Goal: Information Seeking & Learning: Check status

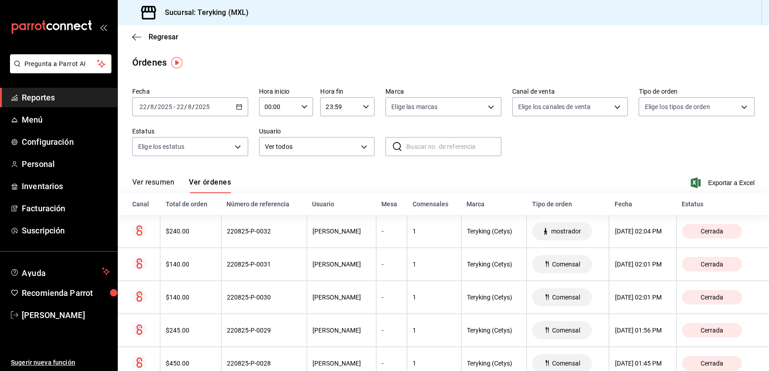
click at [30, 97] on span "Reportes" at bounding box center [66, 98] width 88 height 12
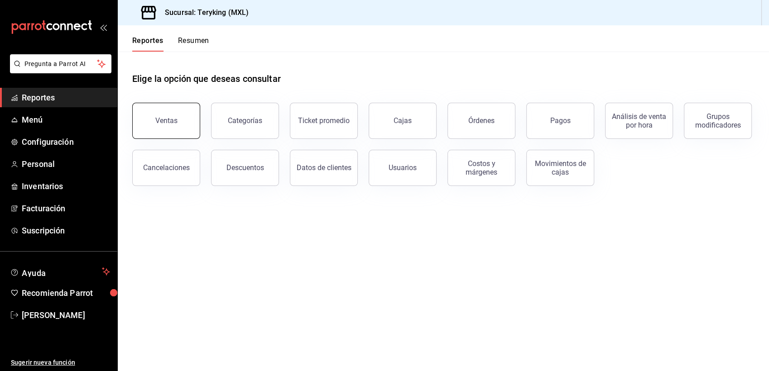
click at [172, 121] on div "Ventas" at bounding box center [166, 120] width 22 height 9
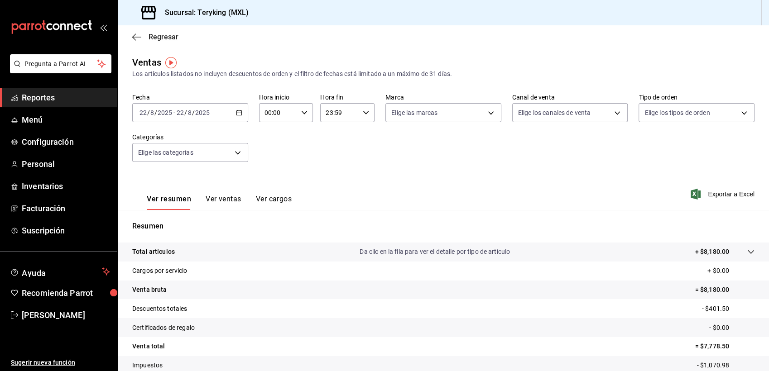
click at [171, 34] on span "Regresar" at bounding box center [164, 37] width 30 height 9
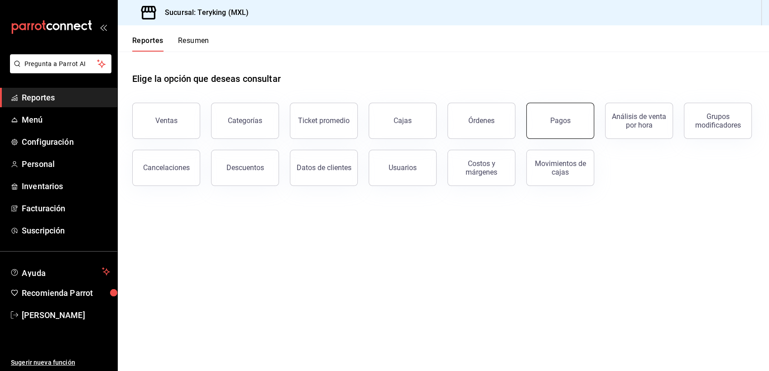
click at [559, 123] on div "Pagos" at bounding box center [560, 120] width 20 height 9
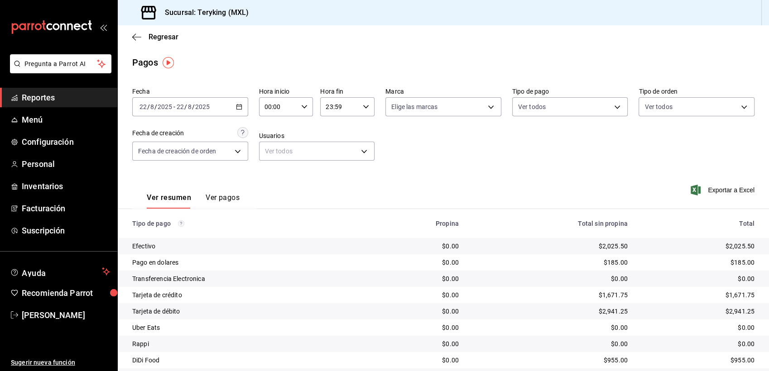
click at [49, 100] on span "Reportes" at bounding box center [66, 98] width 88 height 12
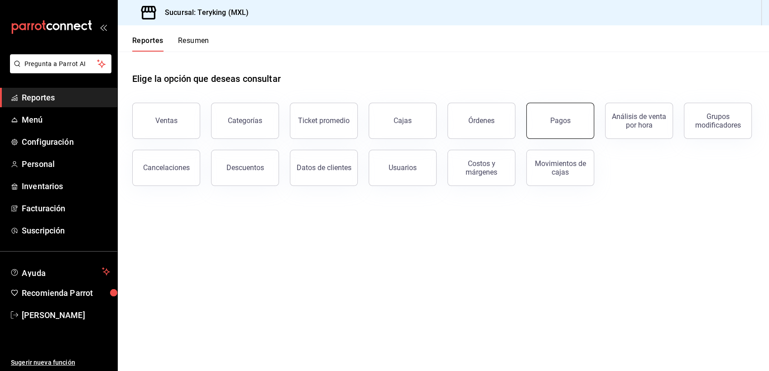
click at [561, 120] on div "Pagos" at bounding box center [560, 120] width 20 height 9
